Goal: Find specific page/section: Find specific page/section

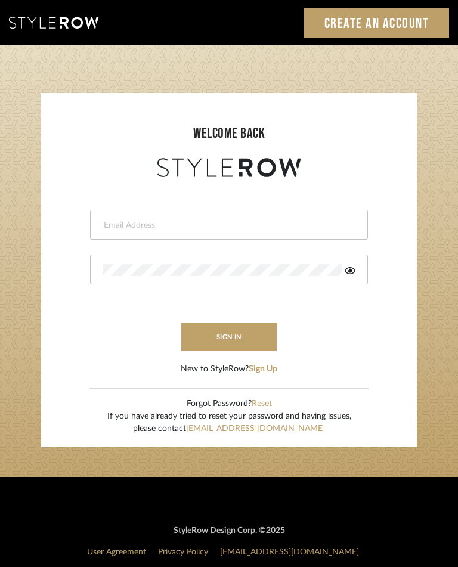
type input "jared@hartzoginteriors.com"
click at [252, 339] on button "sign in" at bounding box center [228, 337] width 95 height 28
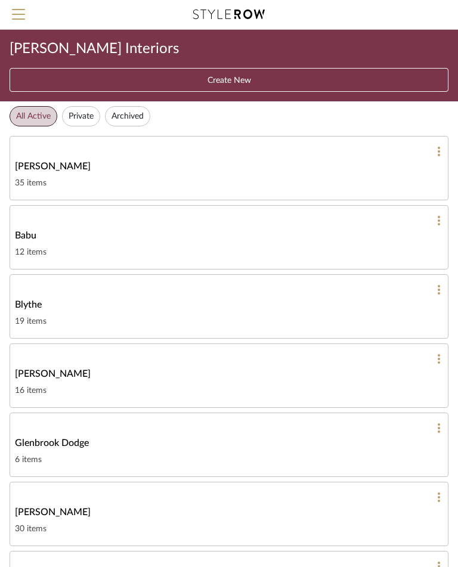
click at [212, 447] on div "Glenbrook Dodge" at bounding box center [229, 443] width 428 height 14
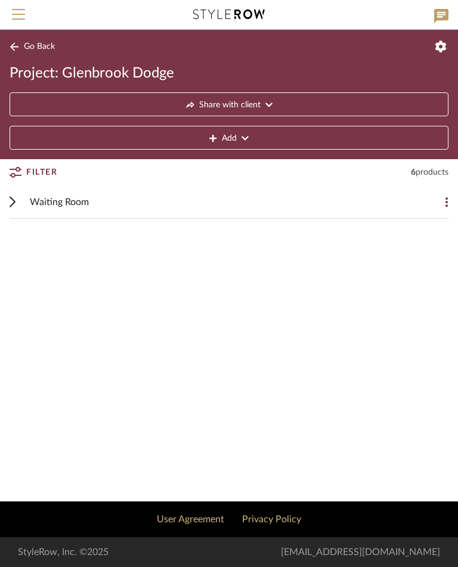
click at [269, 99] on fa-icon at bounding box center [268, 105] width 7 height 24
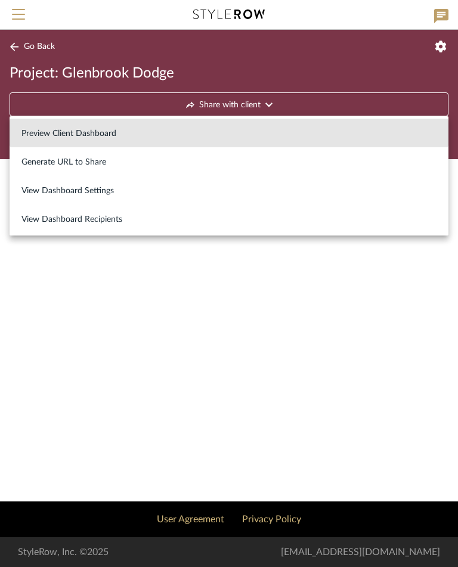
click at [99, 137] on span "Preview Client Dashboard" at bounding box center [68, 134] width 95 height 10
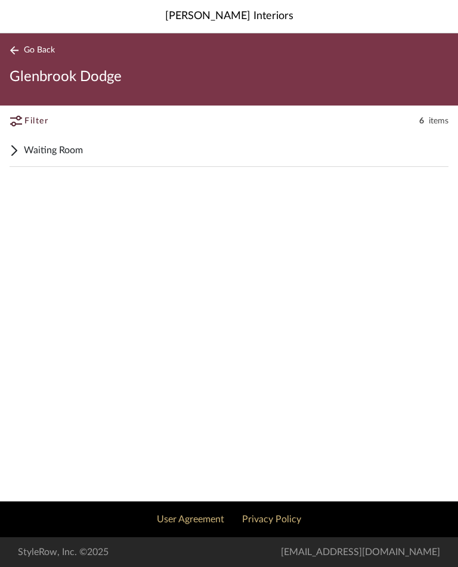
click at [15, 153] on icon at bounding box center [14, 150] width 7 height 11
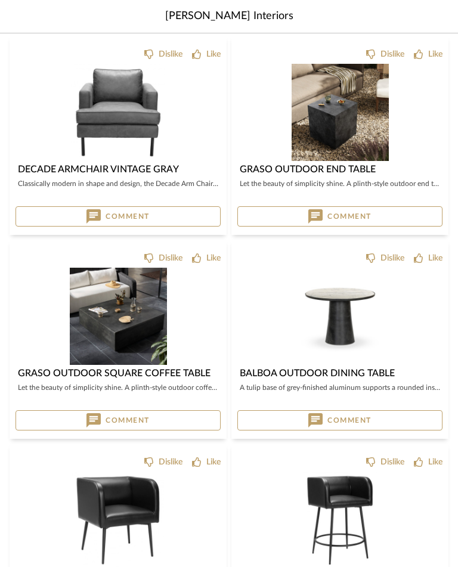
scroll to position [135, 0]
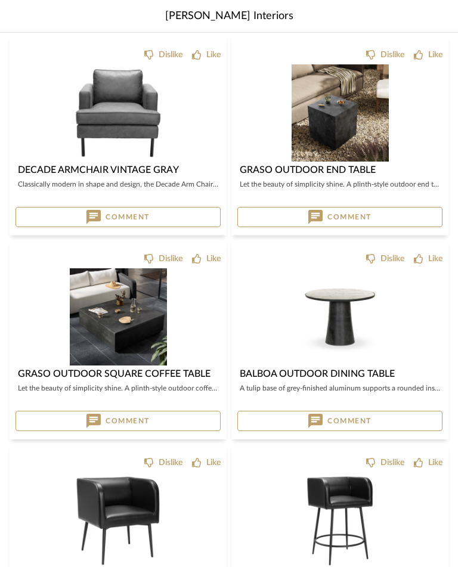
click at [122, 110] on img at bounding box center [118, 113] width 94 height 97
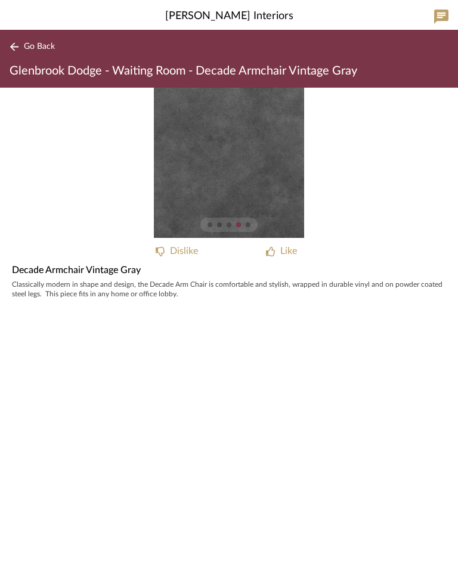
click at [30, 45] on span "Go Back" at bounding box center [39, 47] width 31 height 10
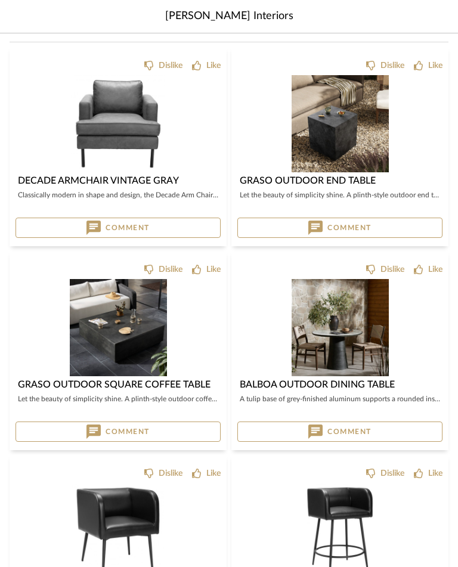
scroll to position [124, 0]
